Goal: Task Accomplishment & Management: Use online tool/utility

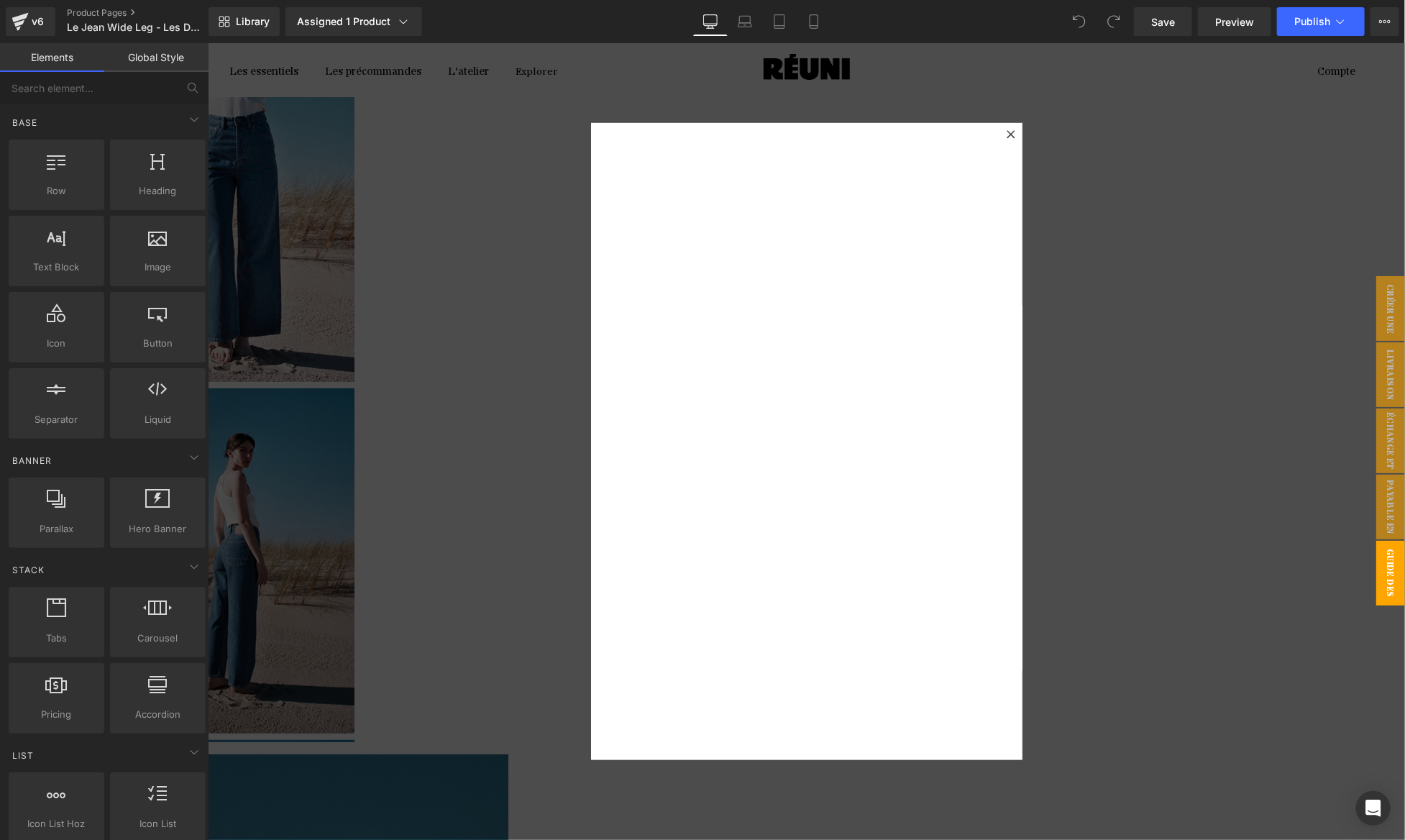
click at [295, 615] on div at bounding box center [806, 440] width 1197 height 797
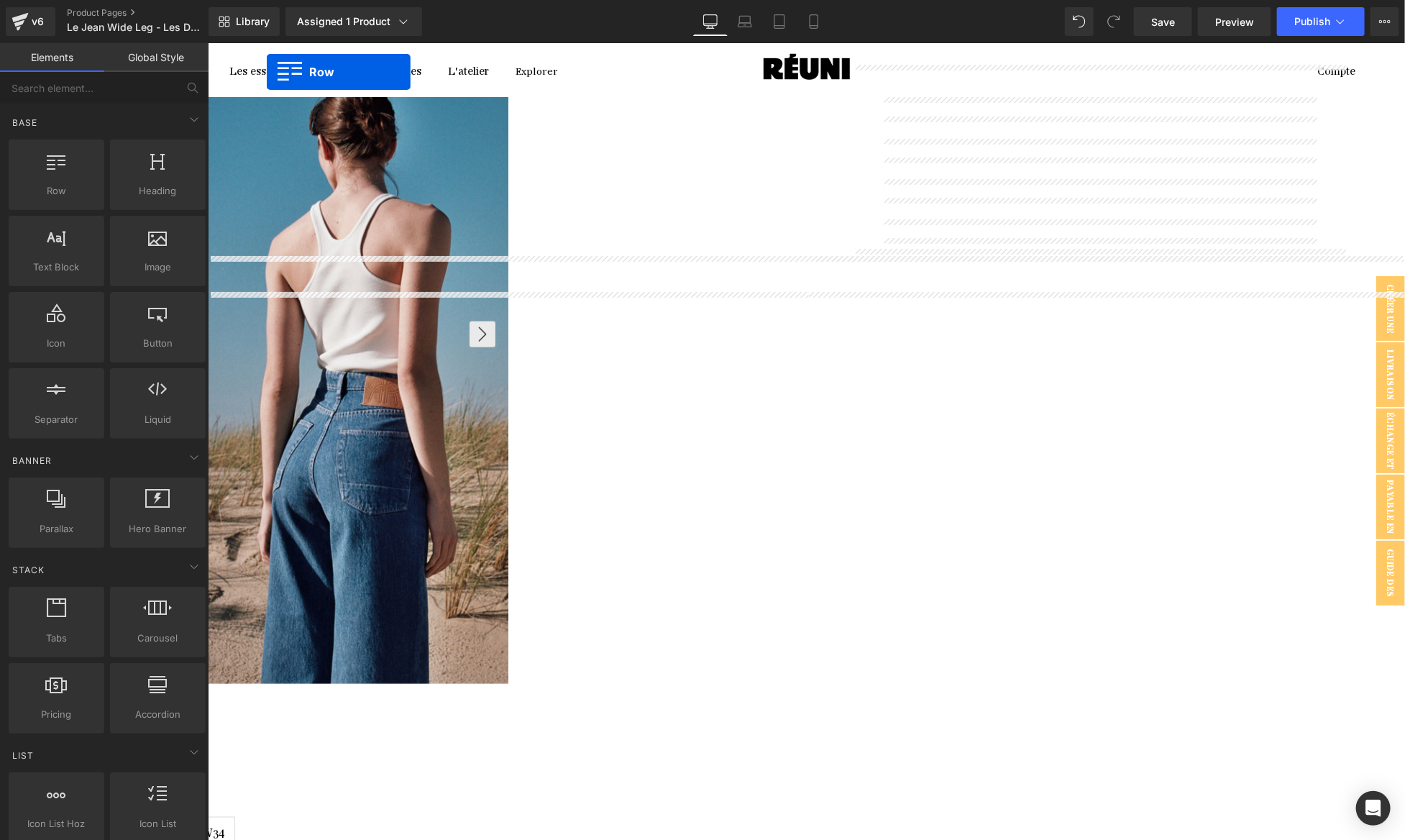
scroll to position [748, 0]
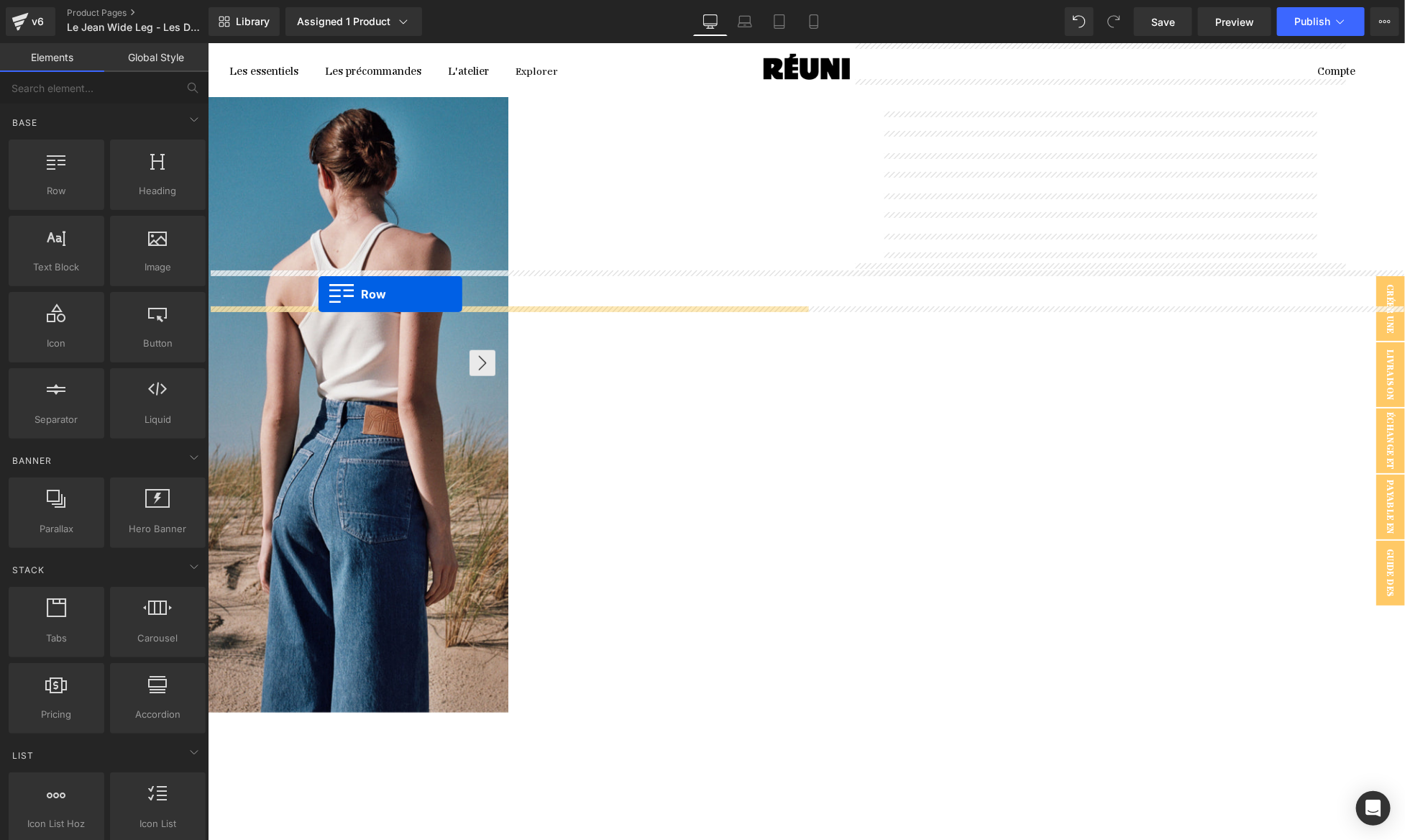
drag, startPoint x: 220, startPoint y: 261, endPoint x: 318, endPoint y: 294, distance: 103.4
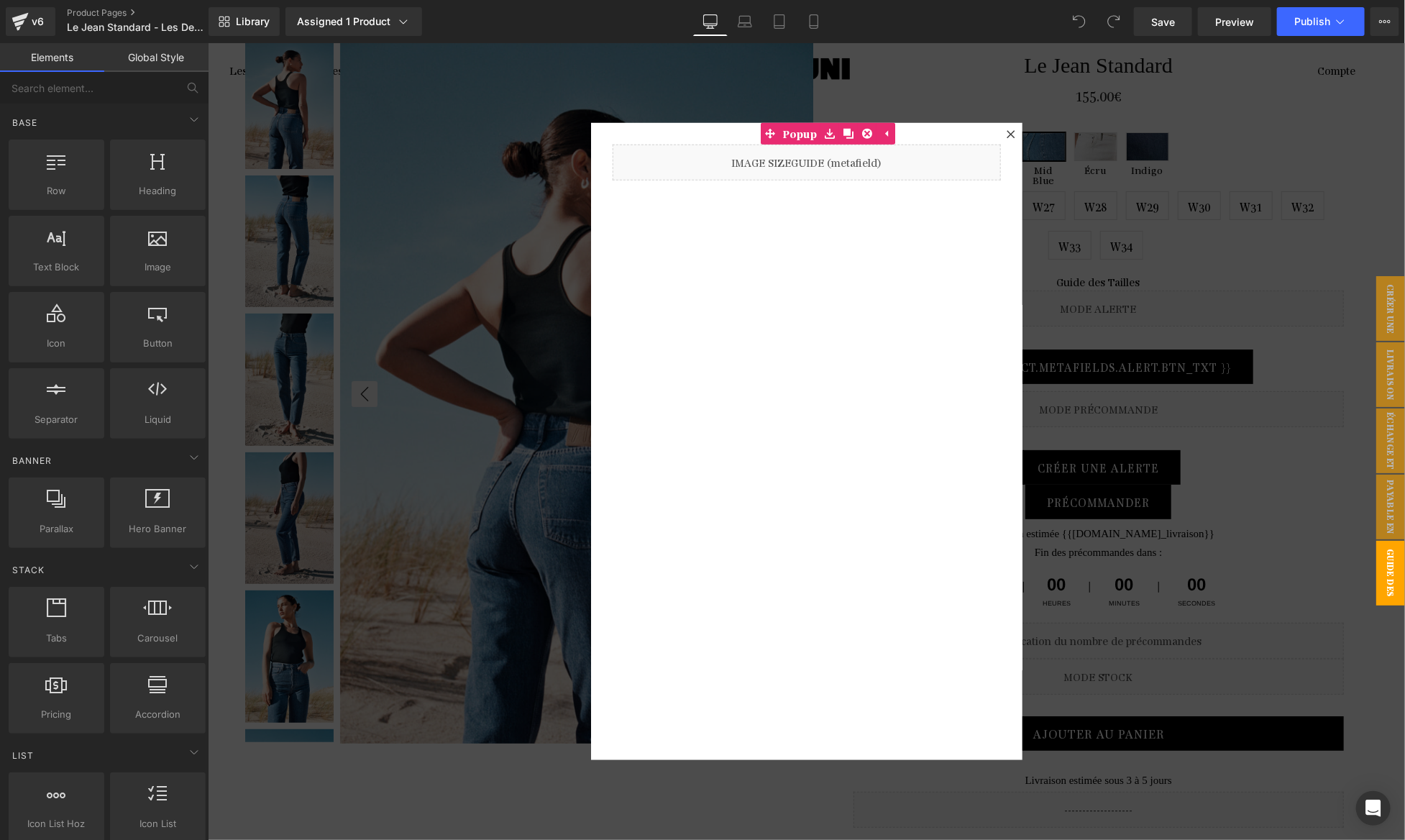
click at [1136, 294] on div at bounding box center [806, 440] width 1197 height 797
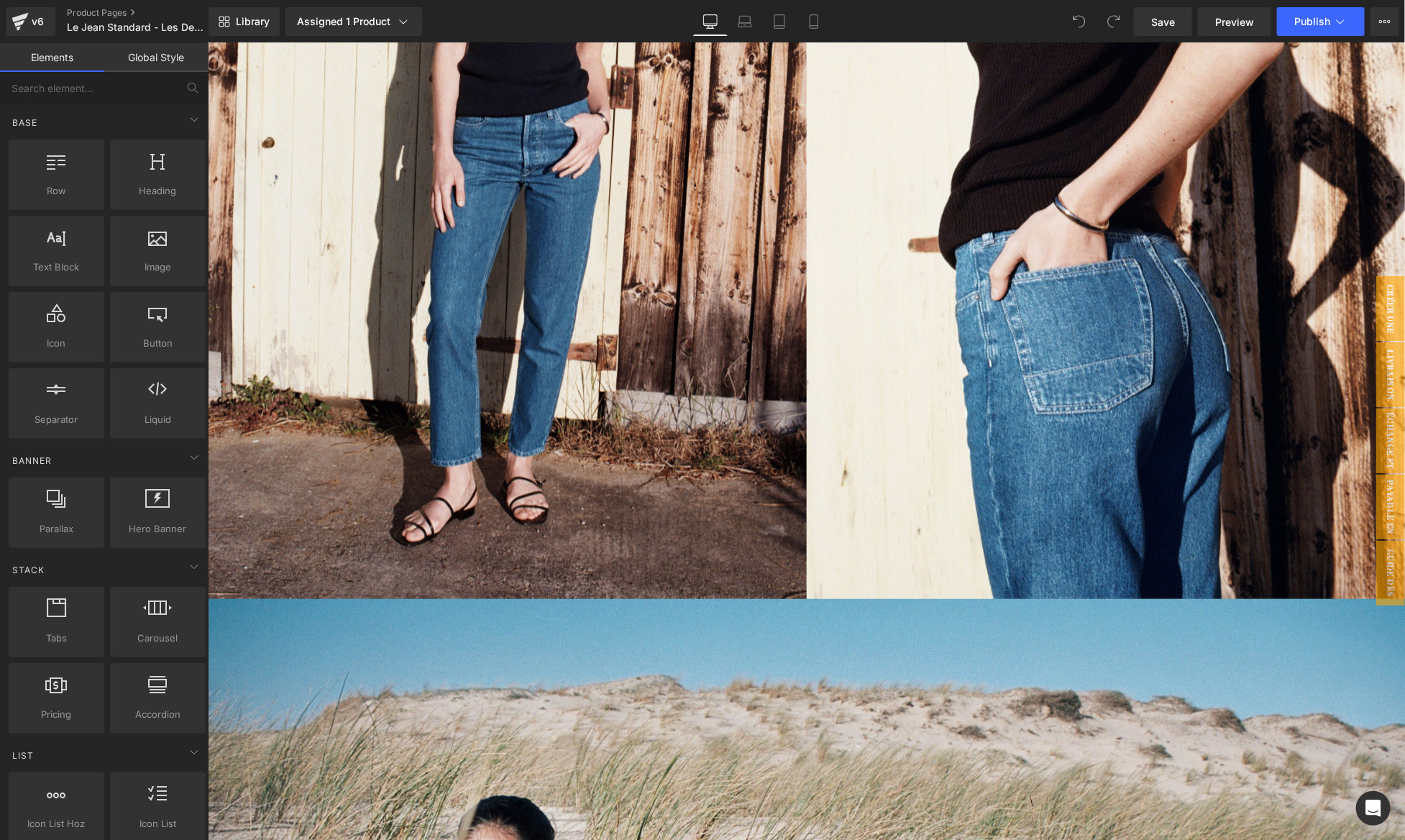
scroll to position [5682, 0]
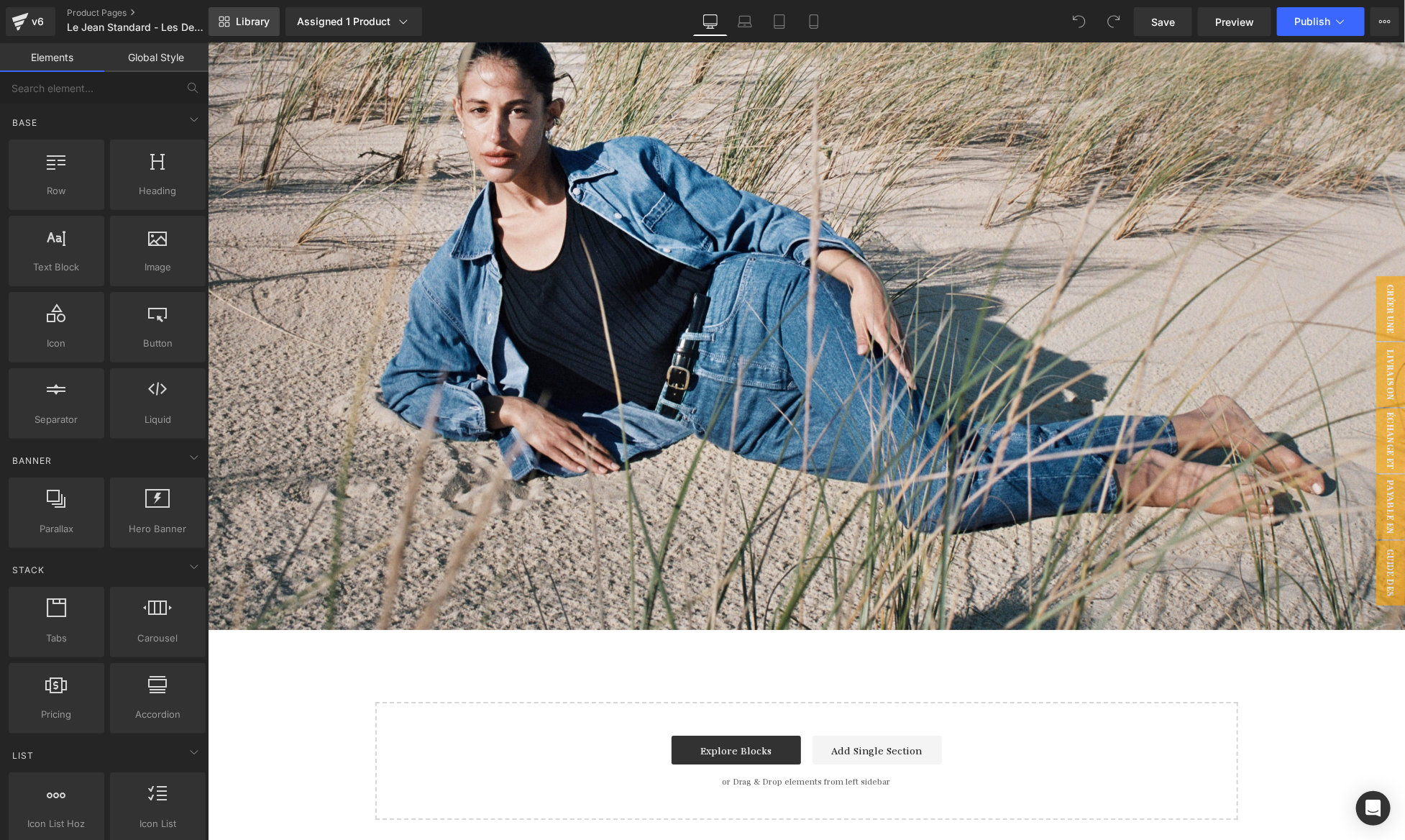
click at [263, 28] on span "Library" at bounding box center [252, 21] width 34 height 13
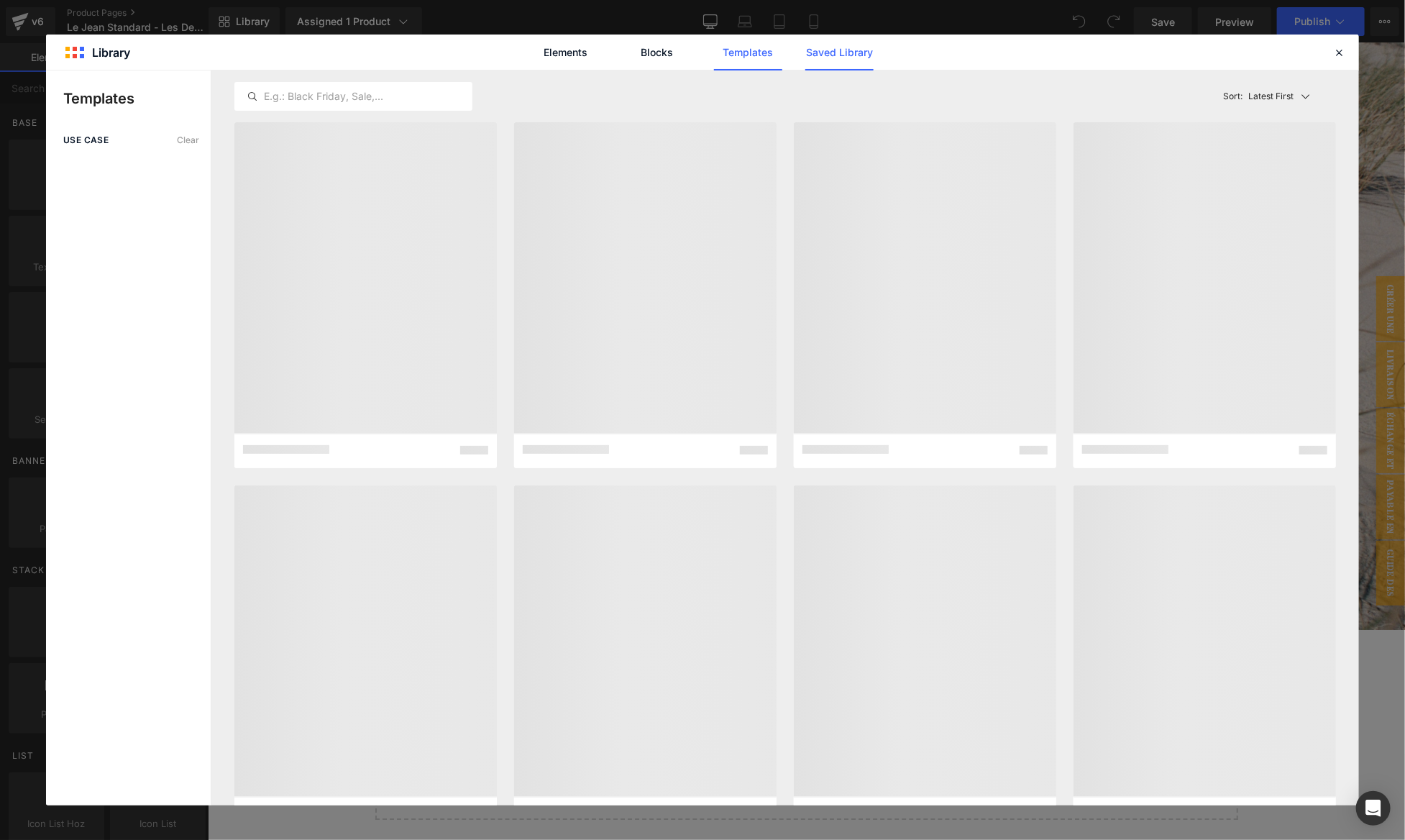
click at [836, 54] on link "Saved Library" at bounding box center [839, 53] width 68 height 36
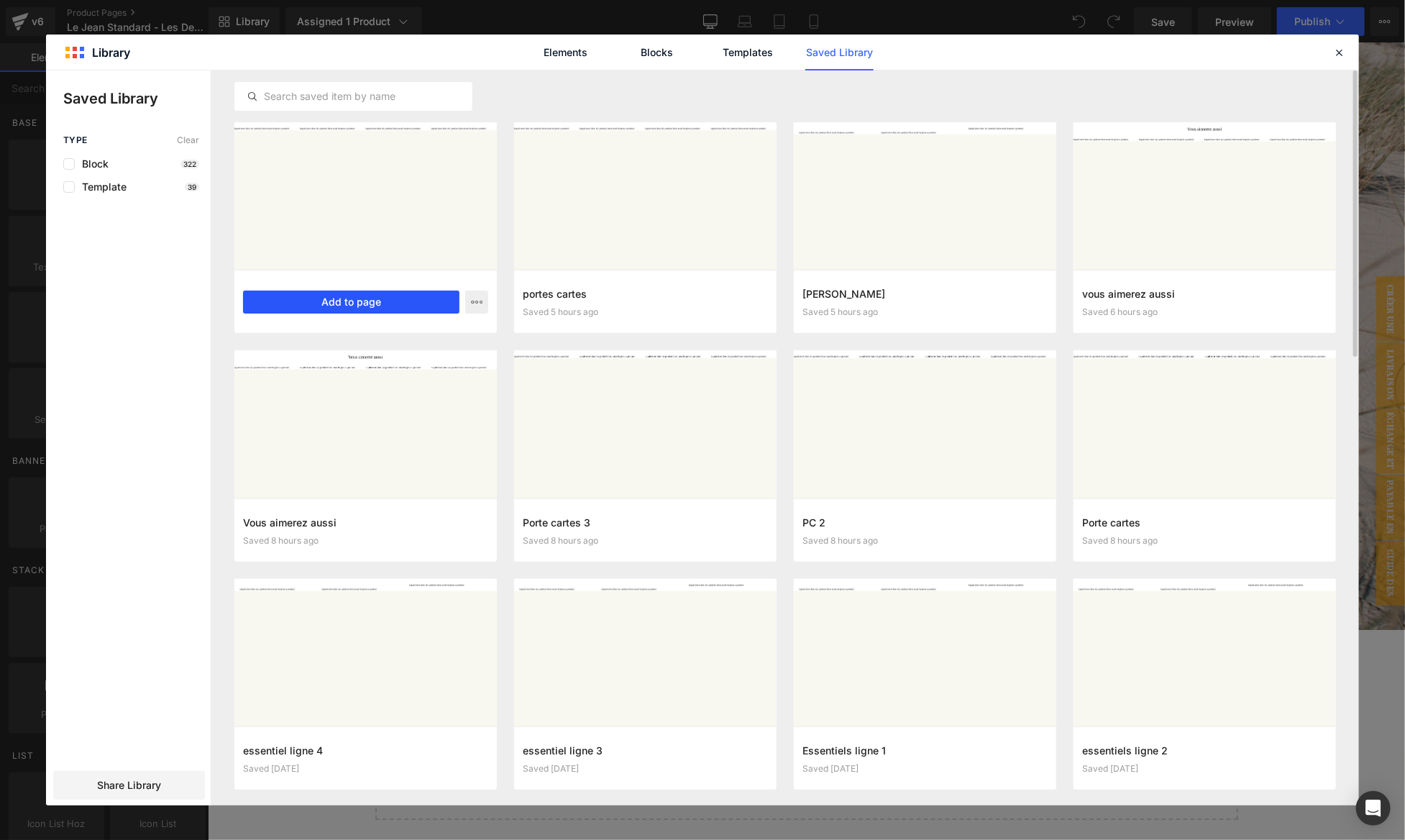
click at [384, 296] on button "Add to page" at bounding box center [351, 301] width 217 height 23
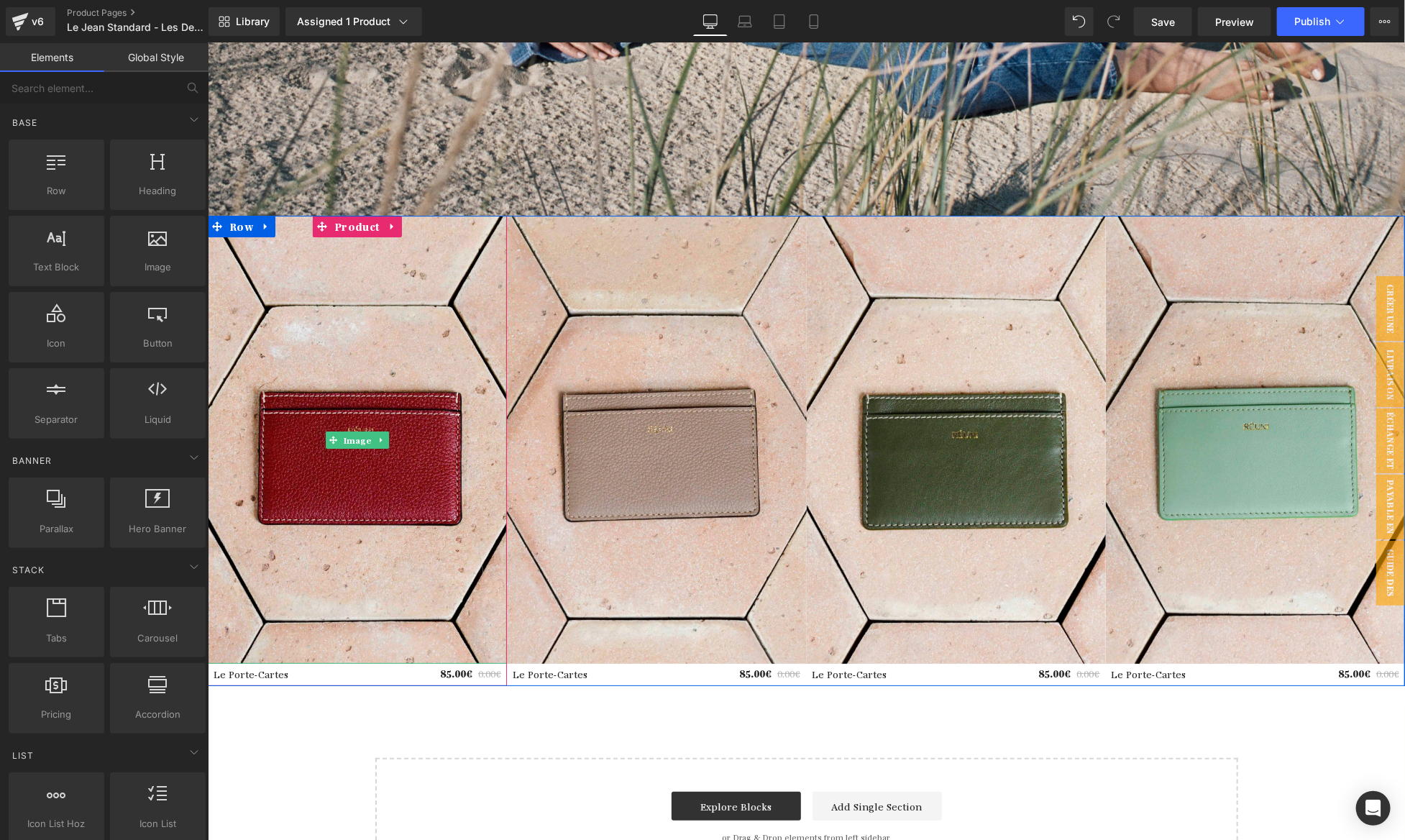
scroll to position [6154, 0]
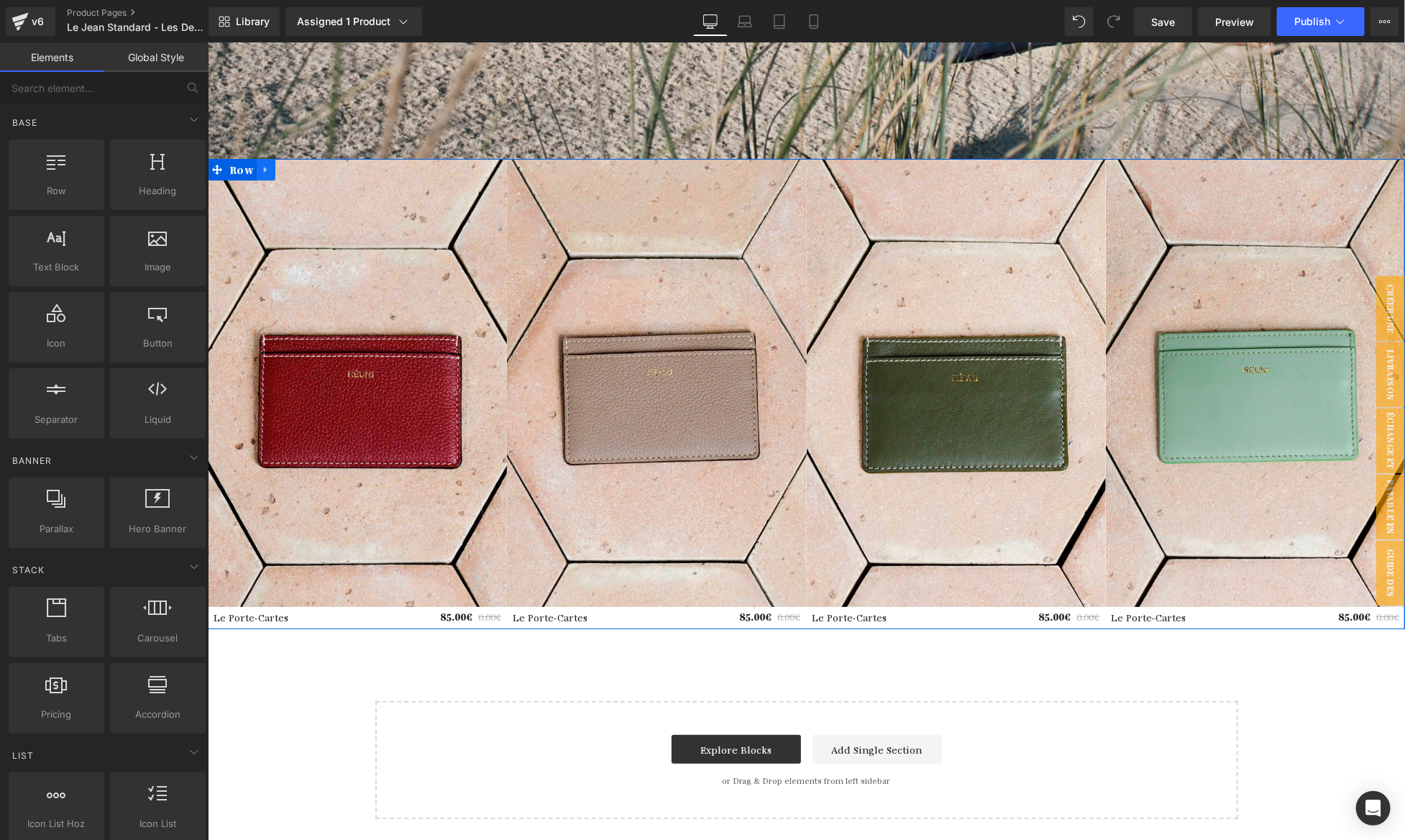
click at [263, 172] on icon at bounding box center [265, 168] width 10 height 10
click at [299, 170] on icon at bounding box center [303, 169] width 10 height 10
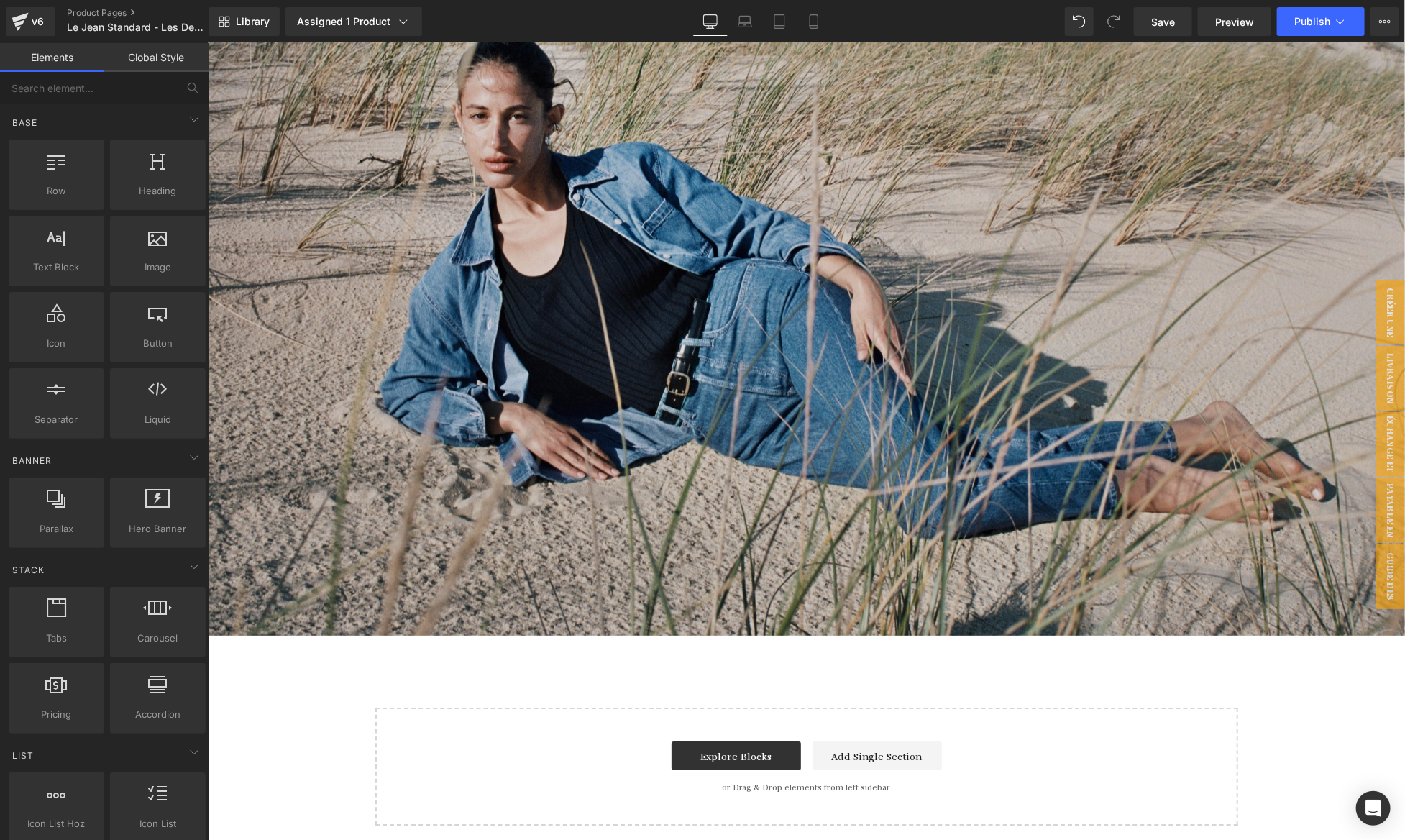
scroll to position [5675, 0]
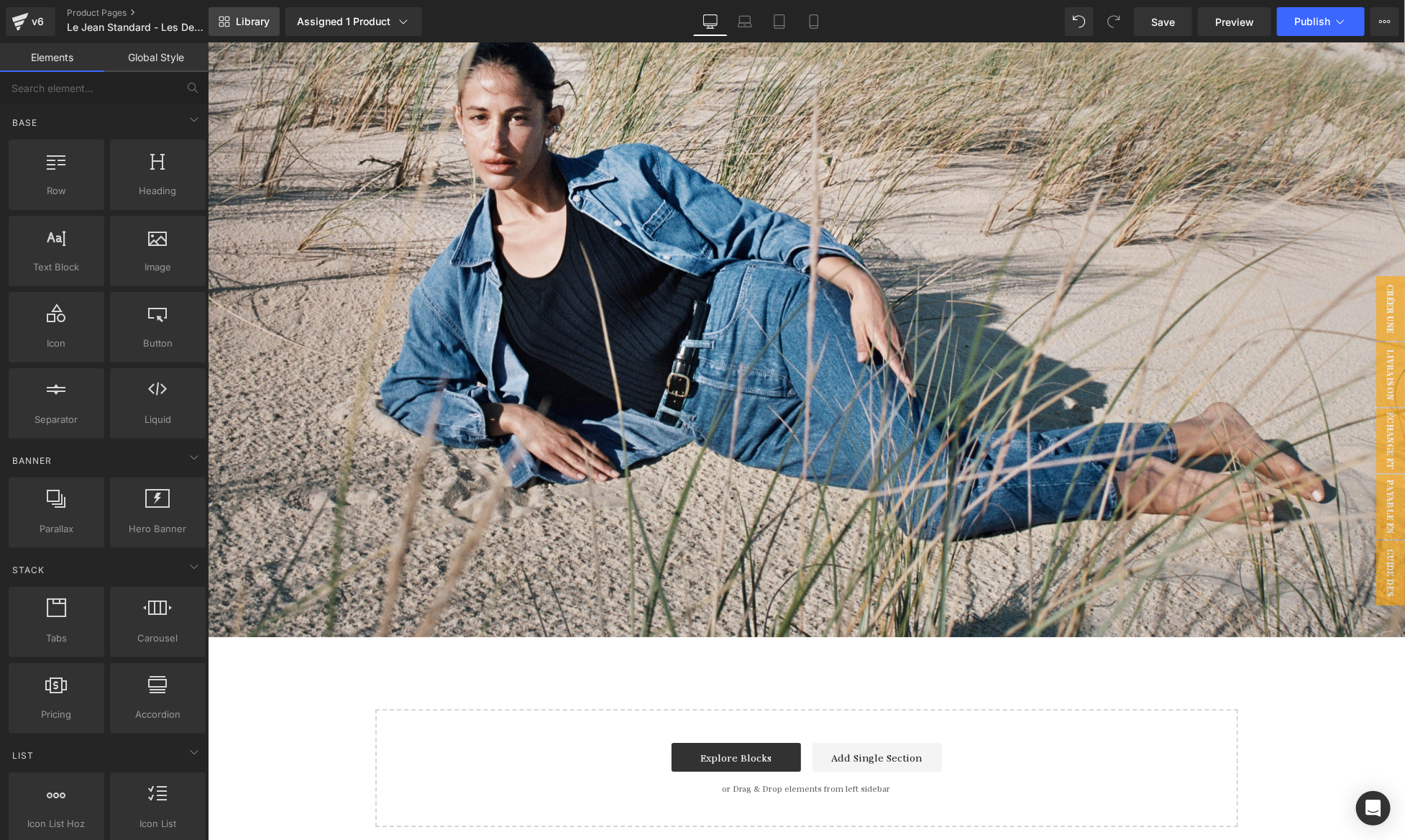
click at [271, 27] on link "Library" at bounding box center [244, 21] width 71 height 28
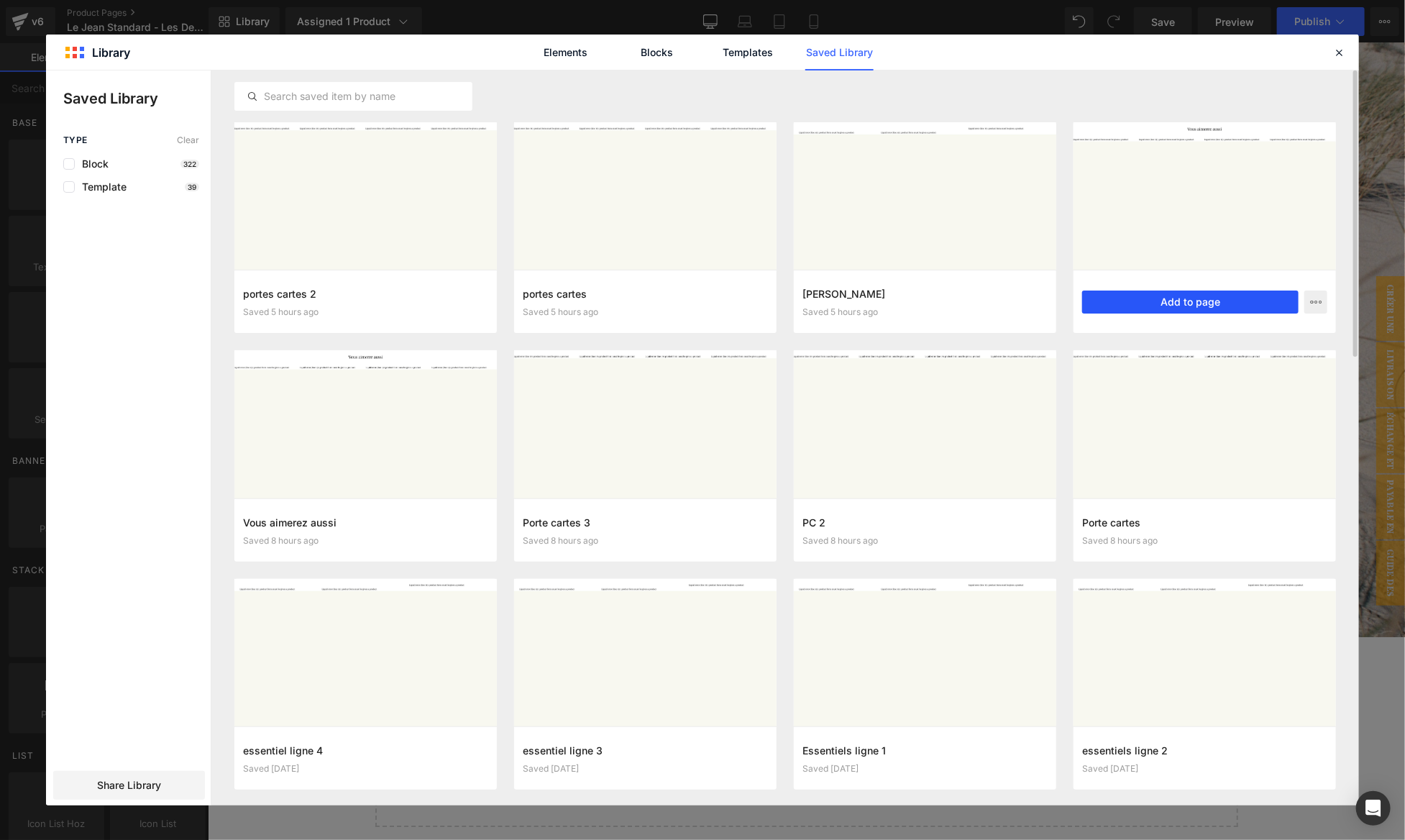
click at [1175, 299] on button "Add to page" at bounding box center [1190, 301] width 217 height 23
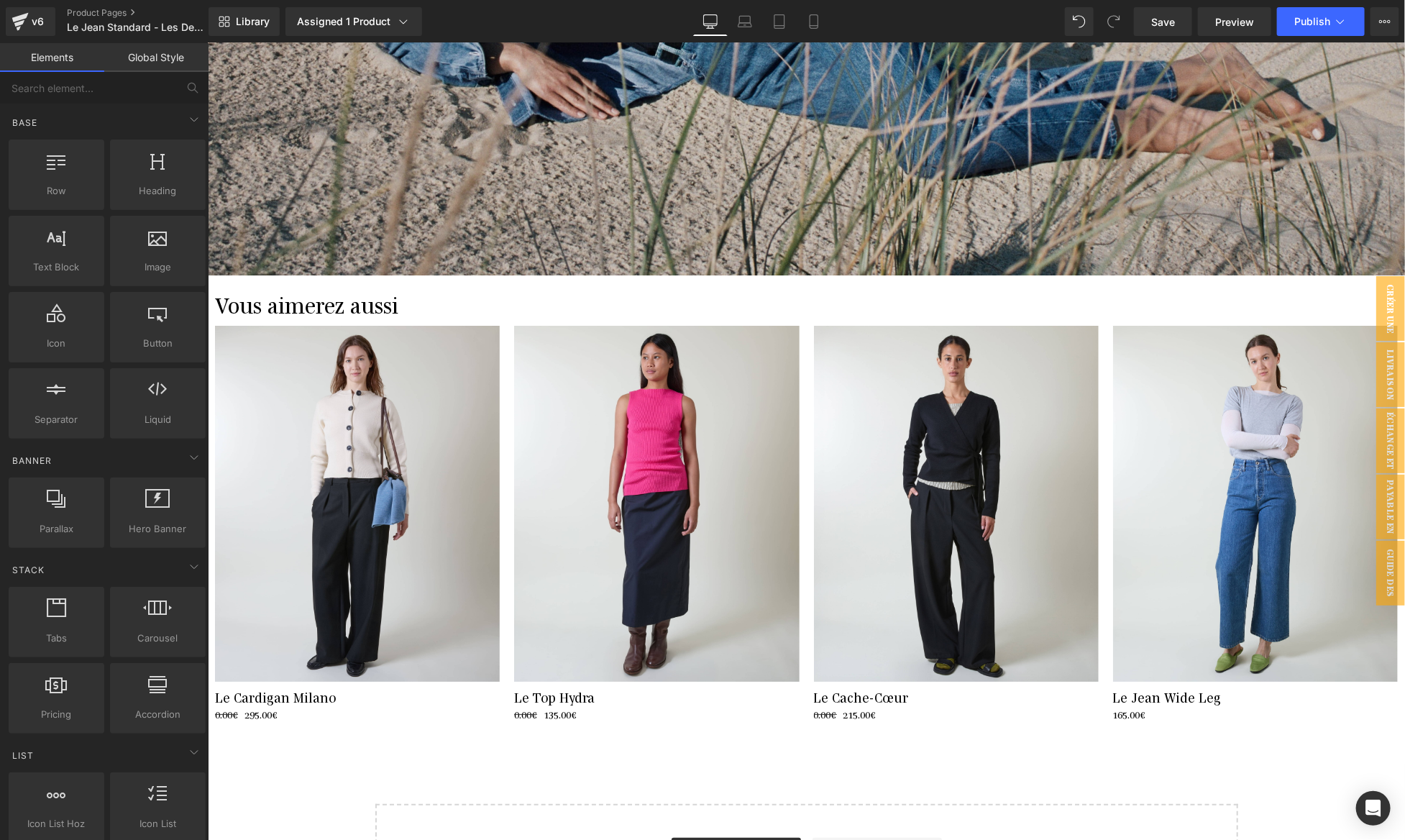
scroll to position [6140, 0]
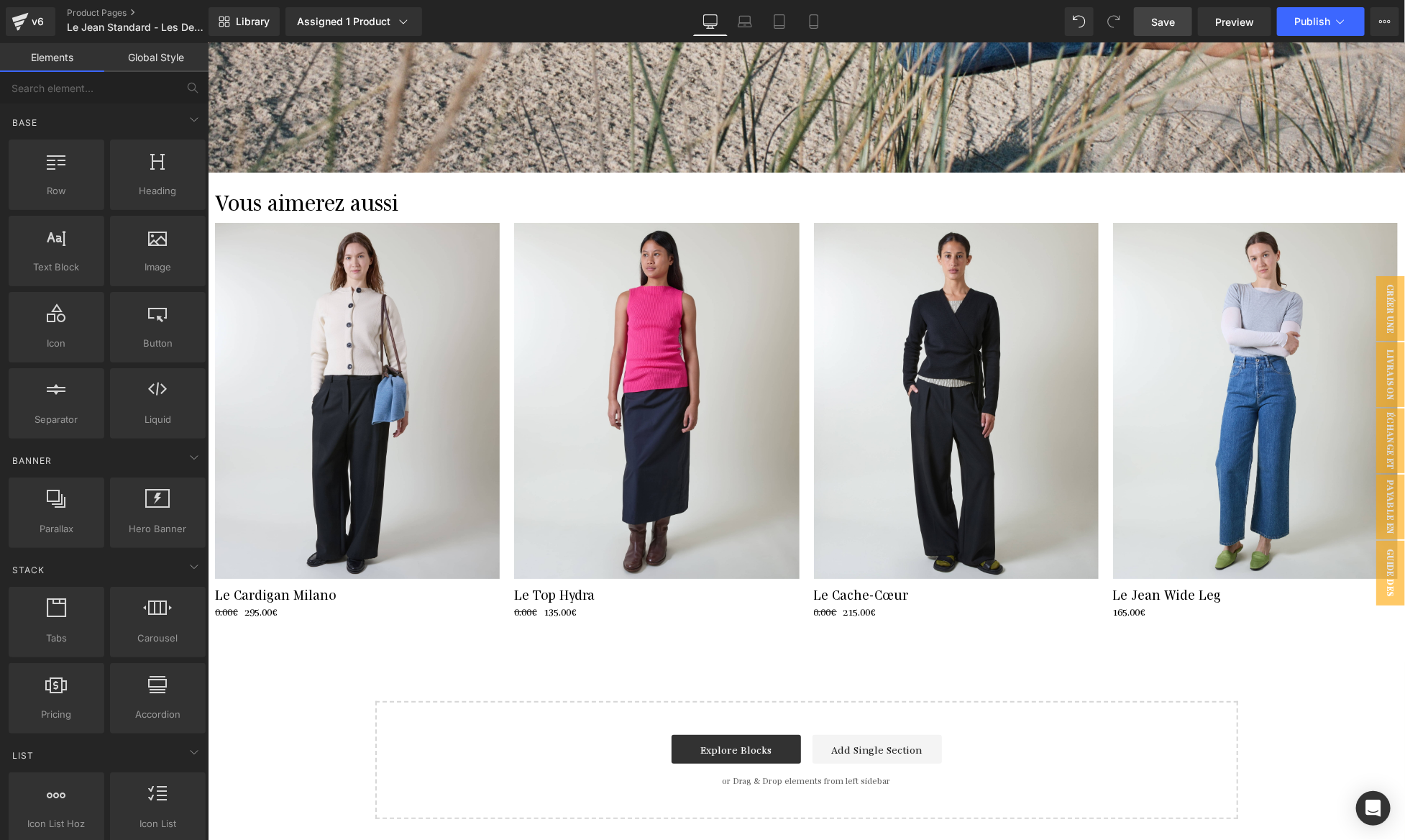
click at [1176, 28] on link "Save" at bounding box center [1162, 21] width 58 height 28
click at [1307, 16] on span "Publish" at bounding box center [1313, 21] width 36 height 11
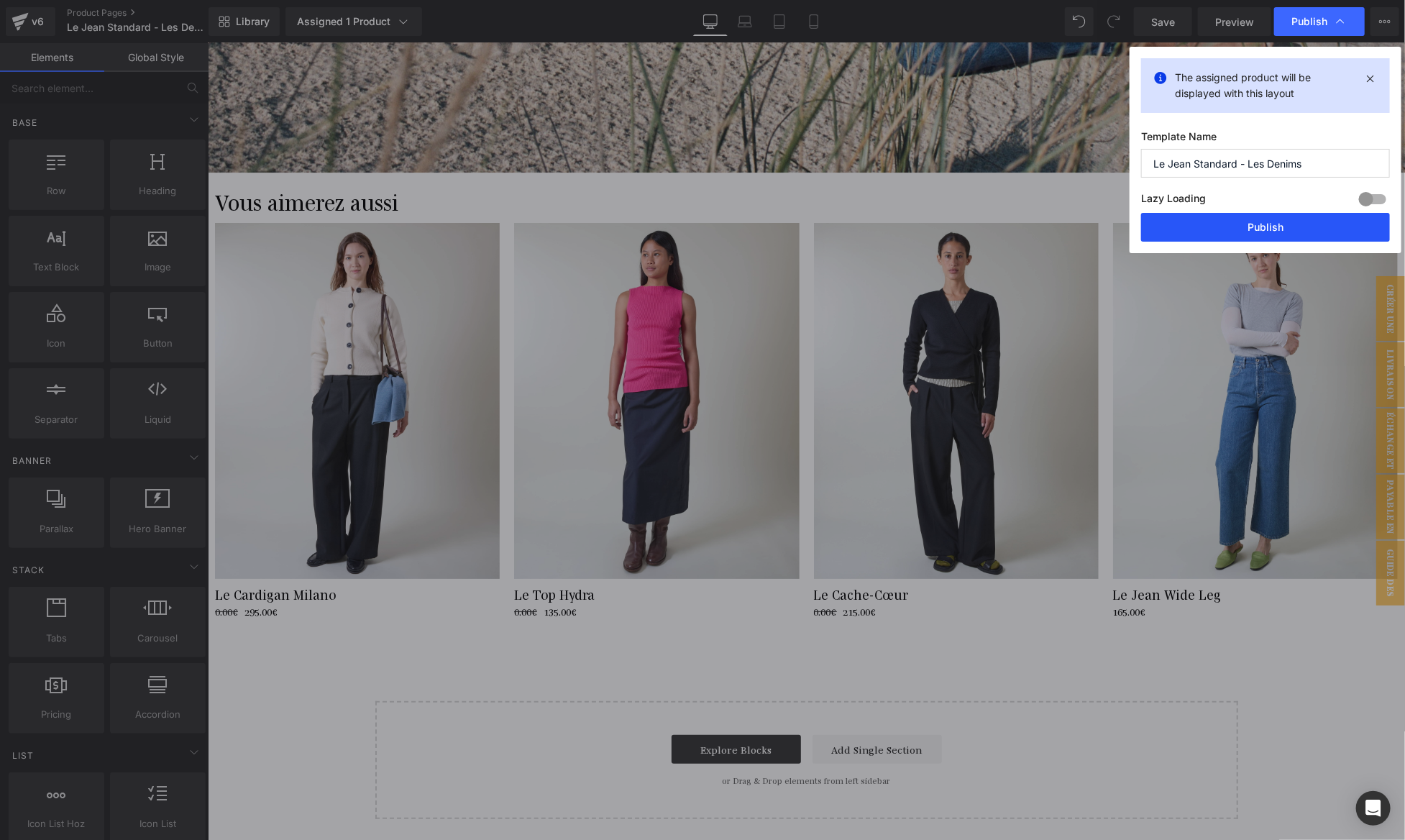
click at [0, 0] on button "Publish" at bounding box center [0, 0] width 0 height 0
